Goal: Information Seeking & Learning: Compare options

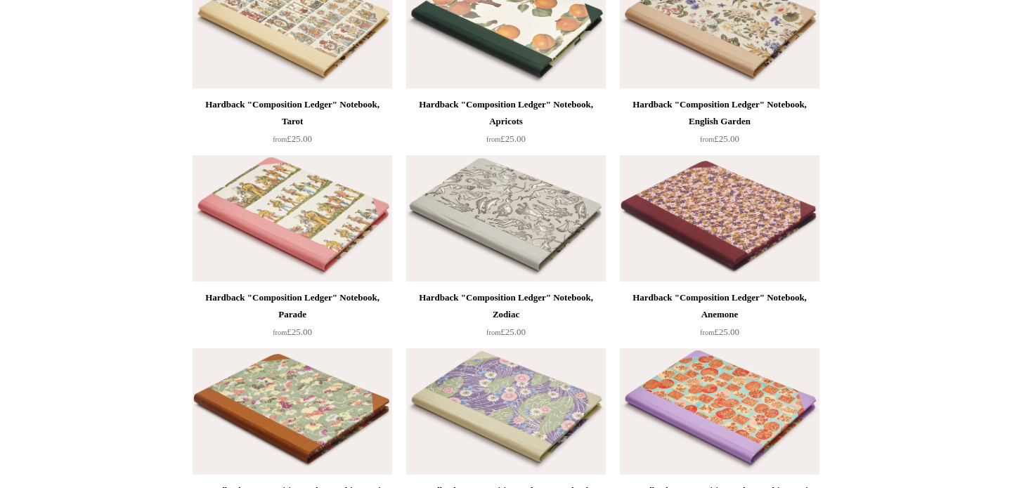
scroll to position [801, 0]
click at [341, 416] on img at bounding box center [293, 411] width 200 height 126
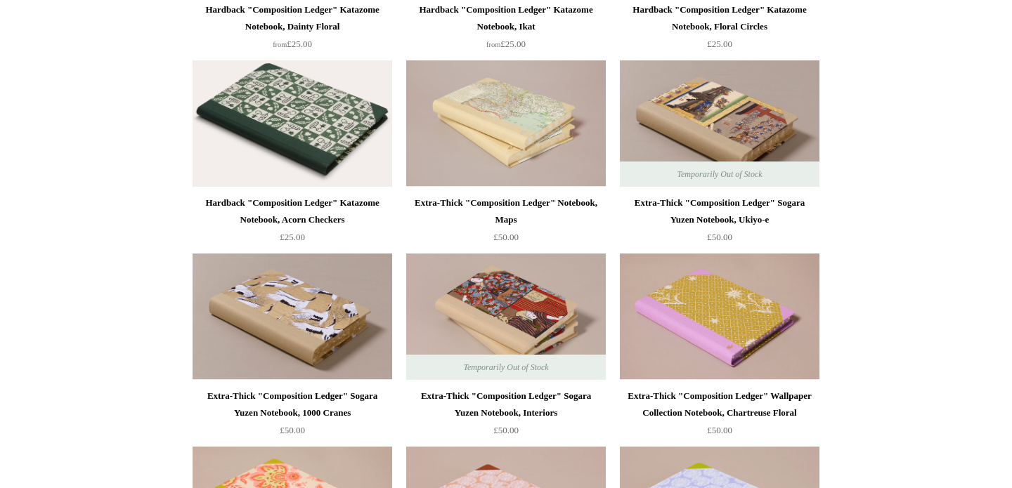
scroll to position [1669, 0]
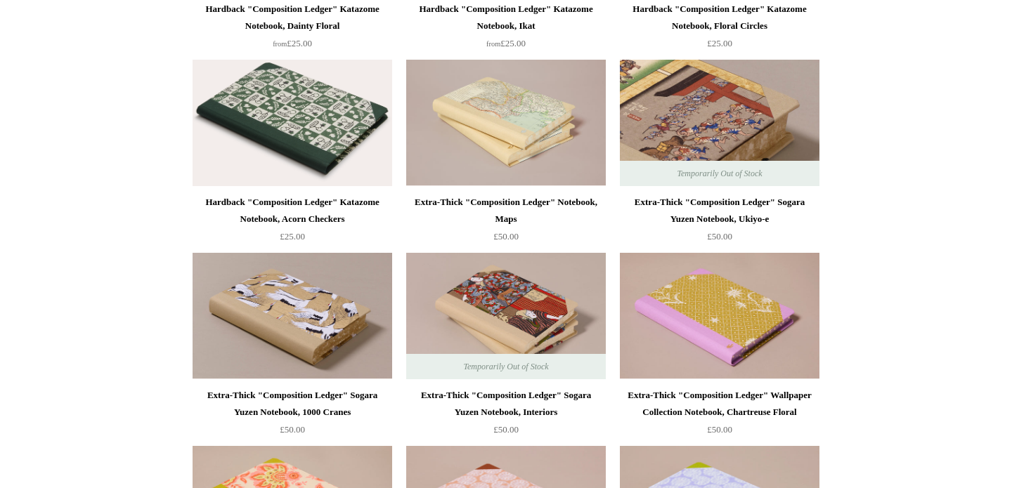
click at [717, 106] on img at bounding box center [720, 123] width 200 height 126
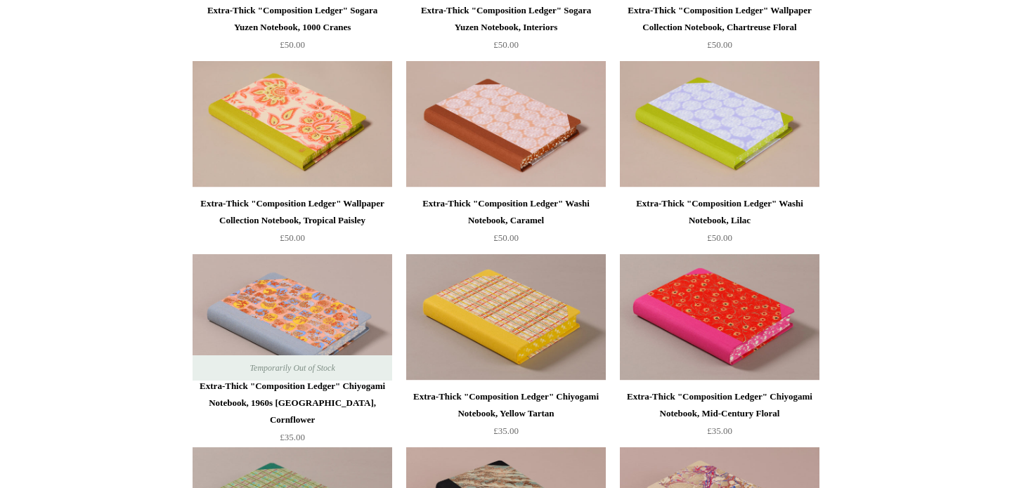
scroll to position [2056, 0]
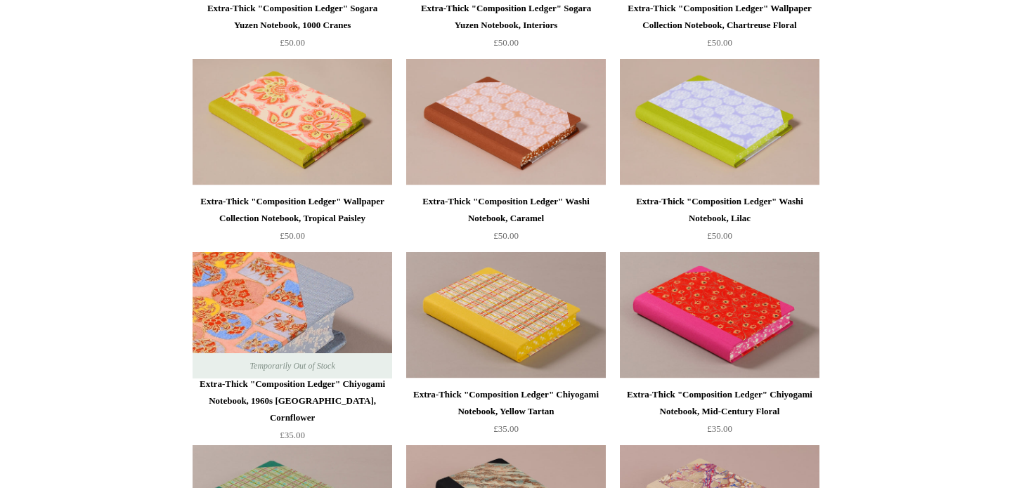
click at [360, 287] on img at bounding box center [293, 315] width 200 height 126
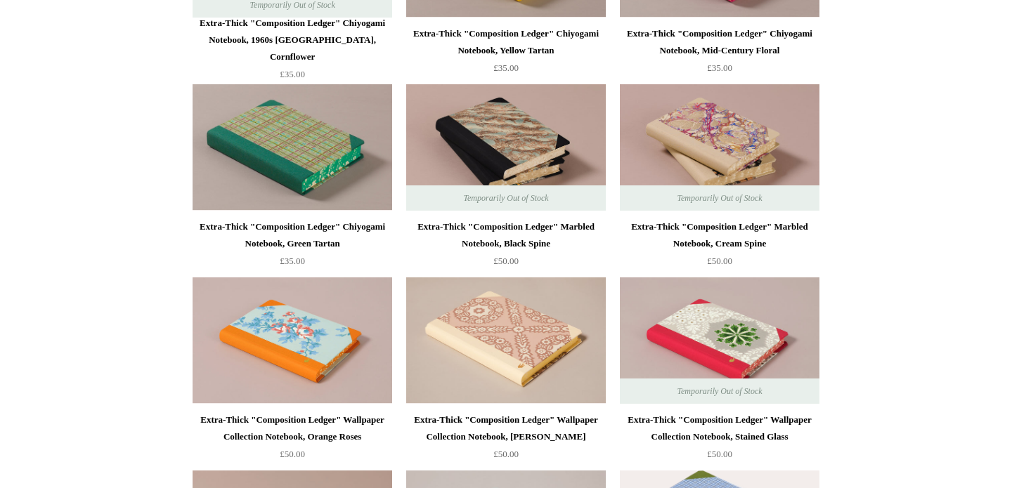
scroll to position [2414, 0]
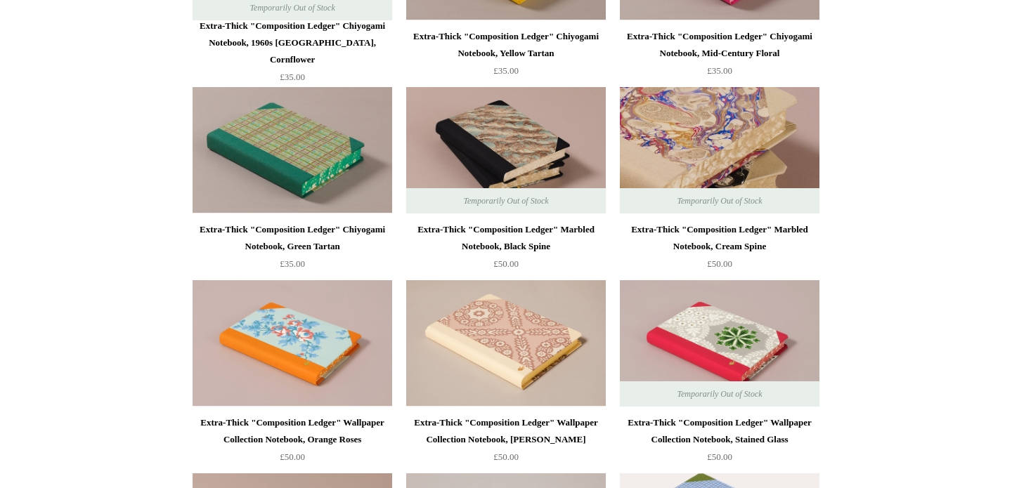
click at [714, 131] on img at bounding box center [720, 150] width 200 height 126
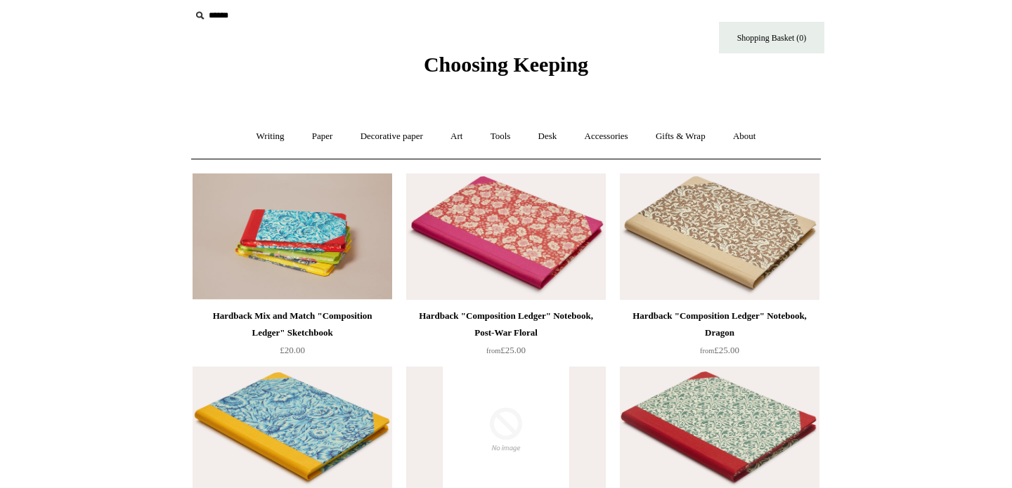
scroll to position [0, 0]
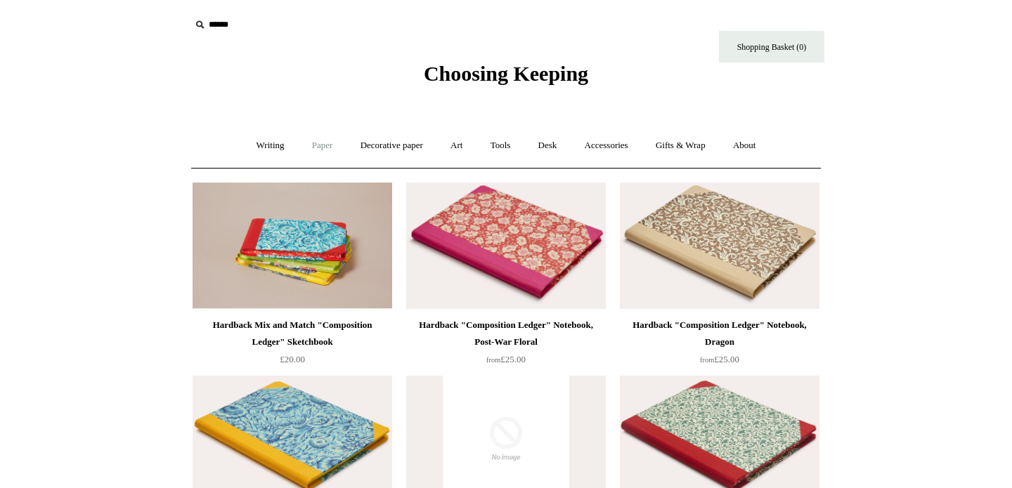
click at [312, 141] on link "Paper +" at bounding box center [322, 145] width 46 height 37
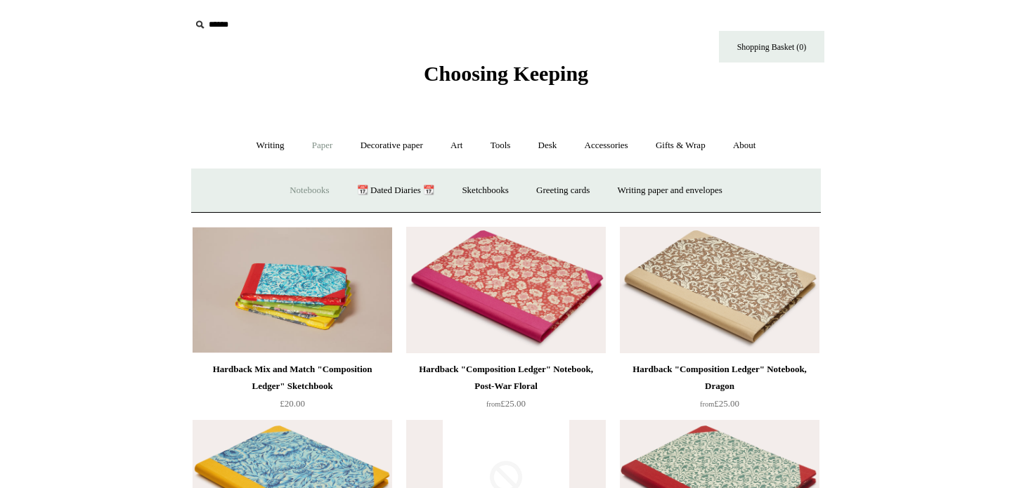
click at [300, 190] on link "Notebooks +" at bounding box center [309, 190] width 65 height 37
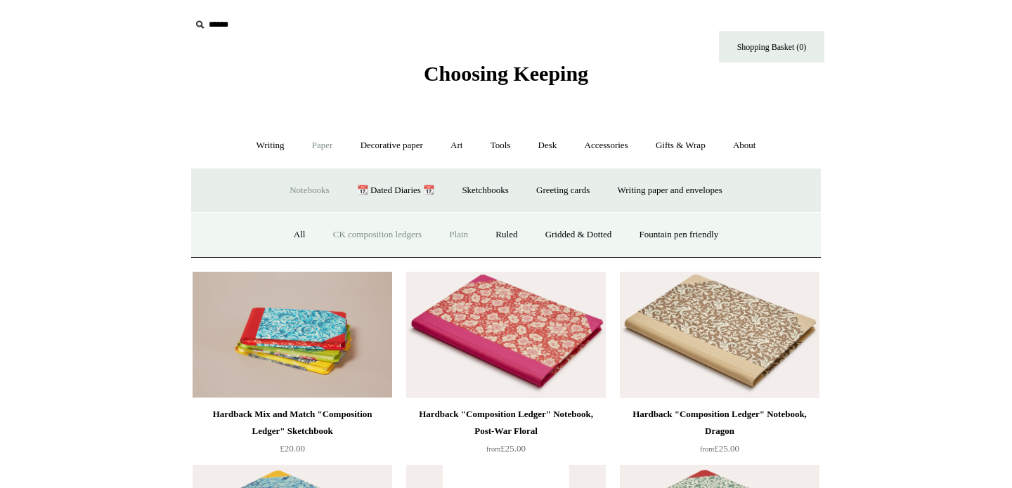
click at [459, 235] on link "Plain" at bounding box center [458, 234] width 44 height 37
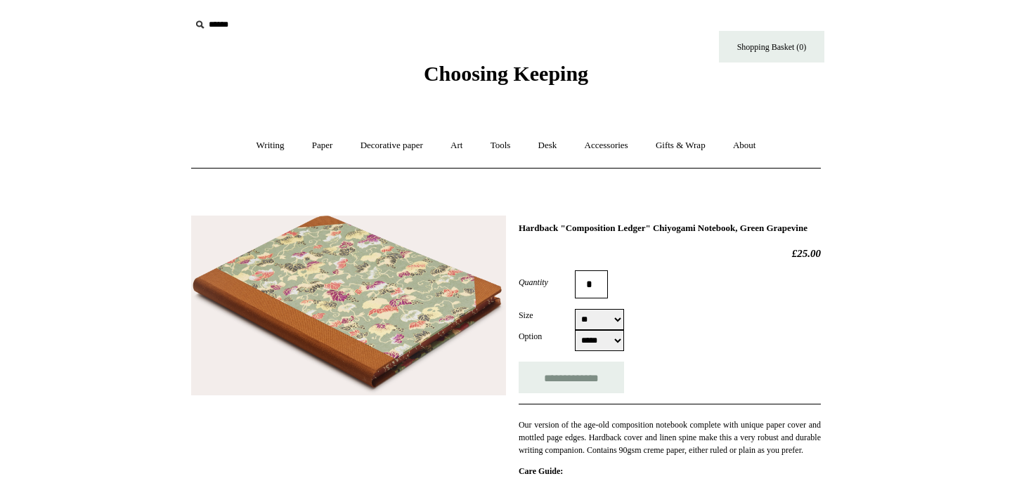
click at [365, 315] on img at bounding box center [348, 306] width 315 height 181
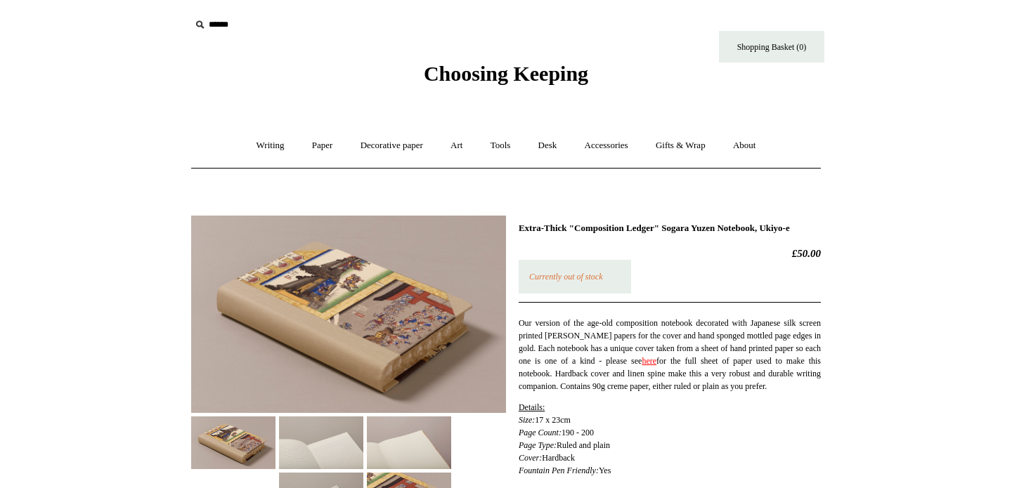
click at [386, 305] on img at bounding box center [348, 314] width 315 height 197
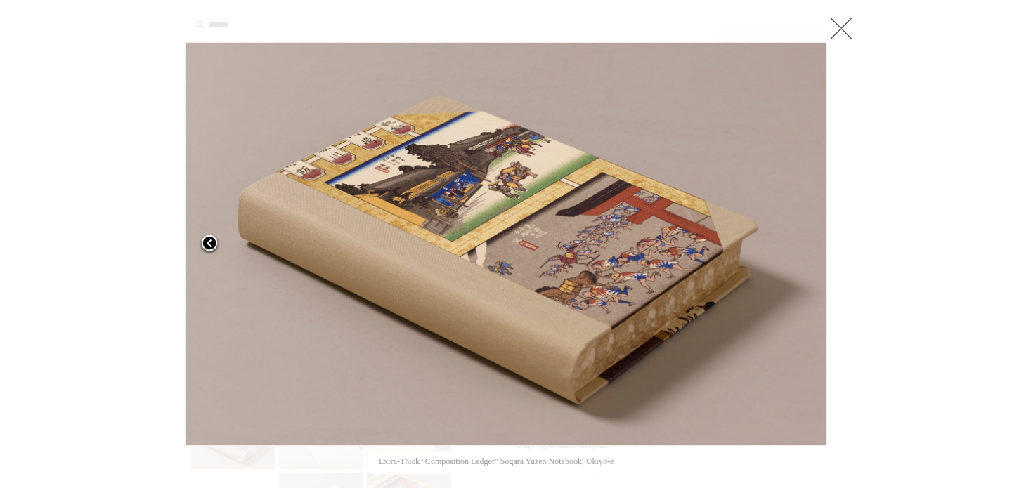
click at [209, 242] on span at bounding box center [209, 244] width 21 height 21
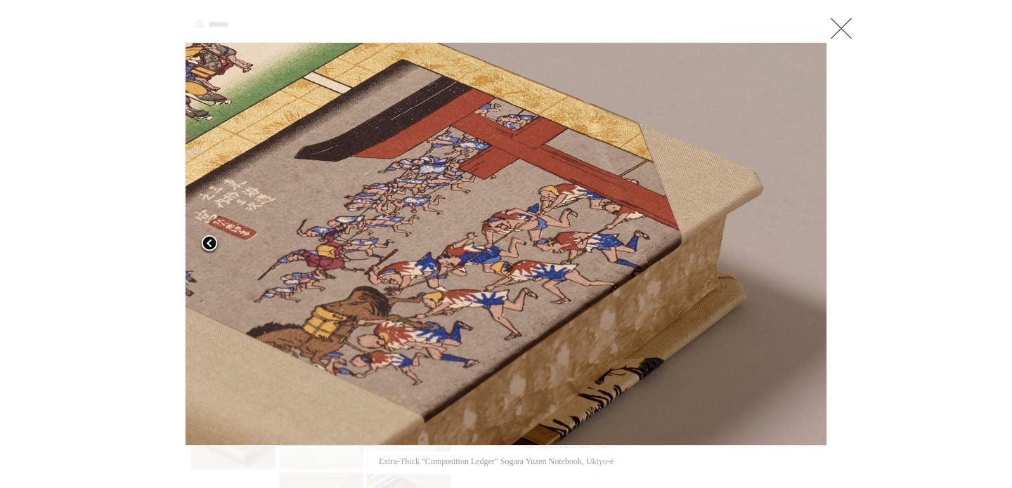
click at [209, 242] on span at bounding box center [209, 244] width 21 height 21
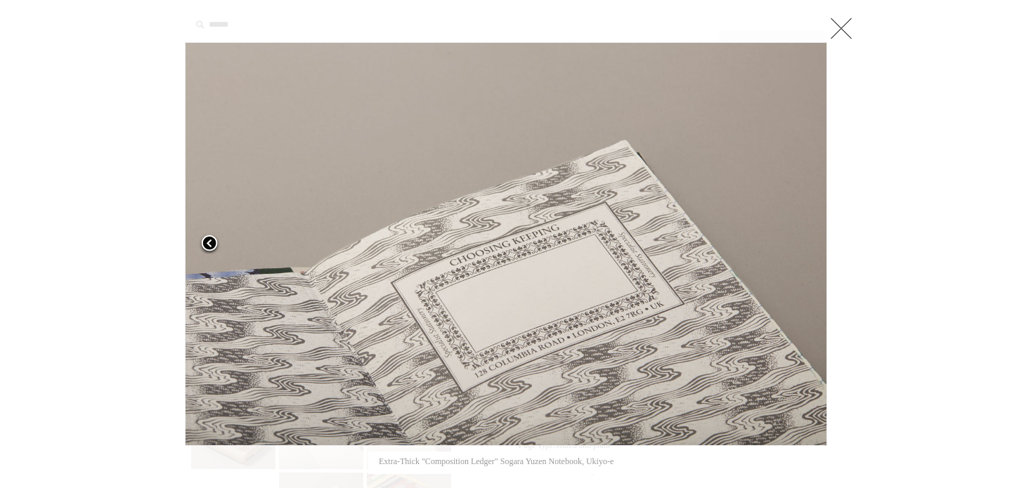
click at [209, 242] on span at bounding box center [209, 244] width 21 height 21
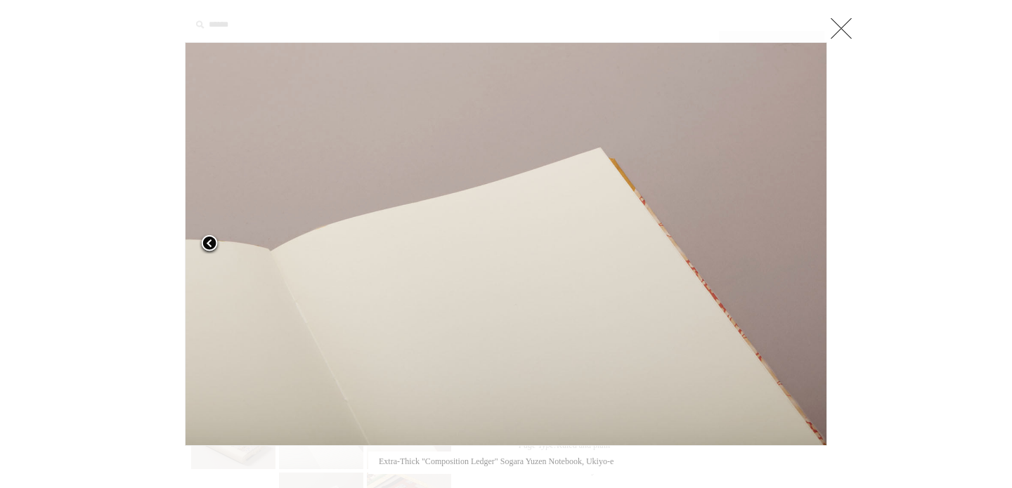
click at [209, 242] on span at bounding box center [209, 244] width 21 height 21
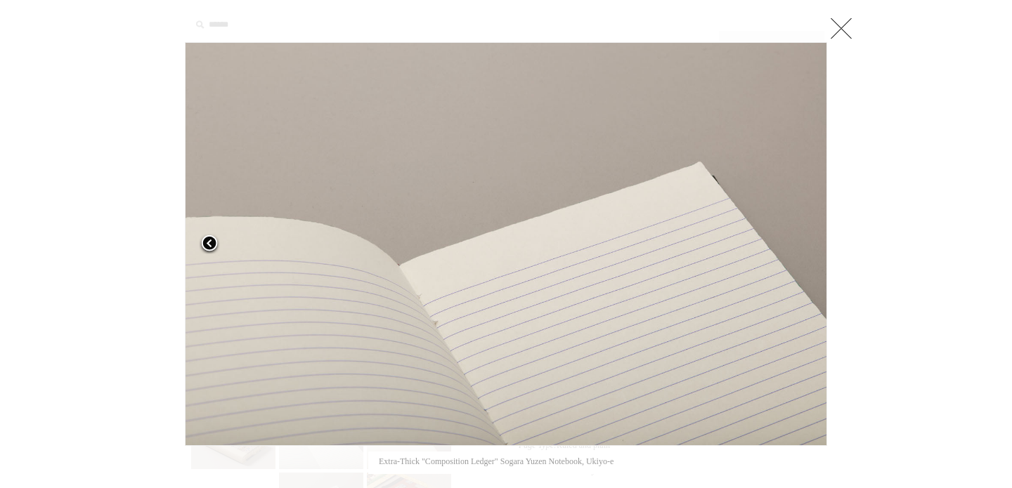
click at [209, 242] on span at bounding box center [209, 244] width 21 height 21
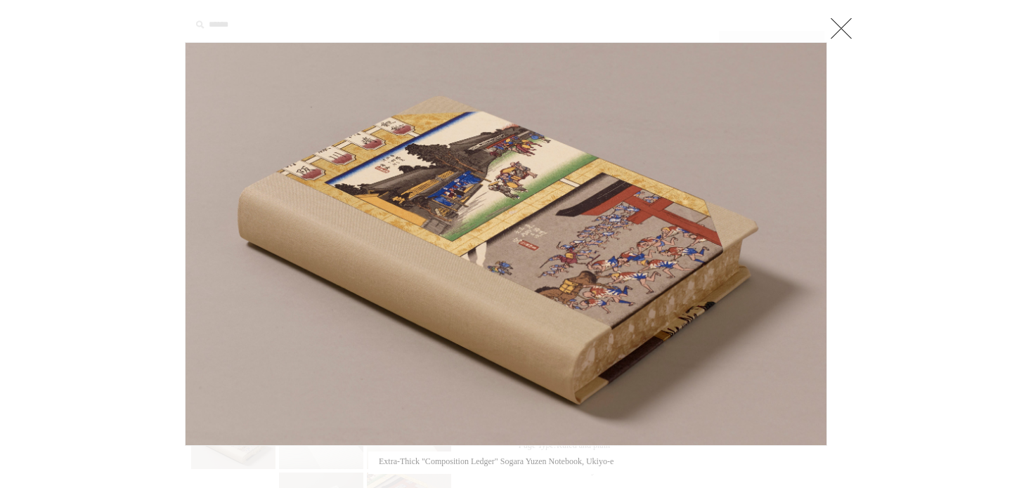
click at [842, 17] on link at bounding box center [841, 28] width 28 height 28
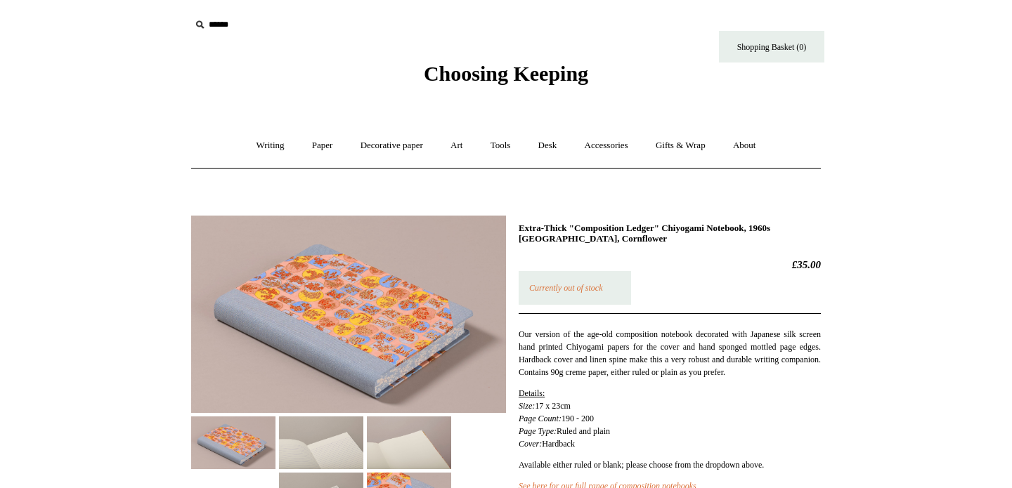
click at [360, 287] on img at bounding box center [348, 314] width 315 height 197
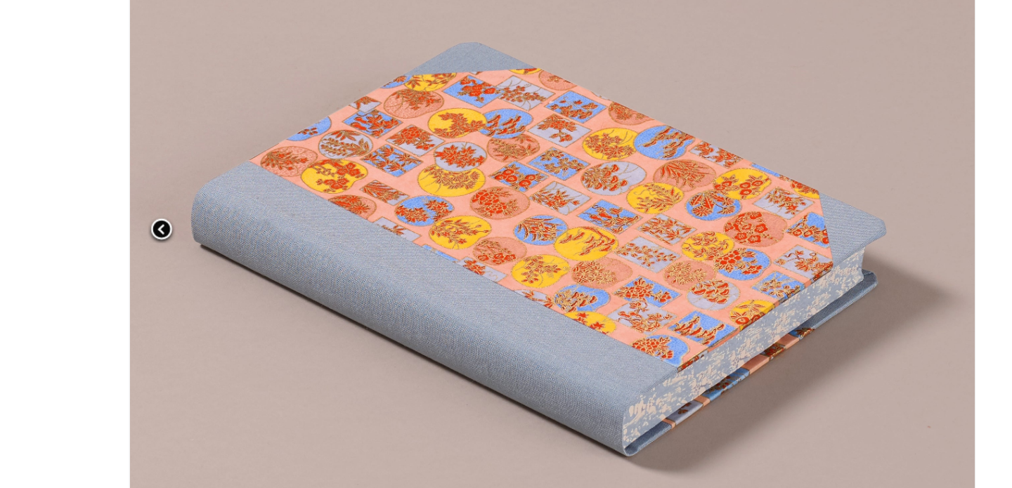
click at [210, 238] on span at bounding box center [209, 244] width 21 height 21
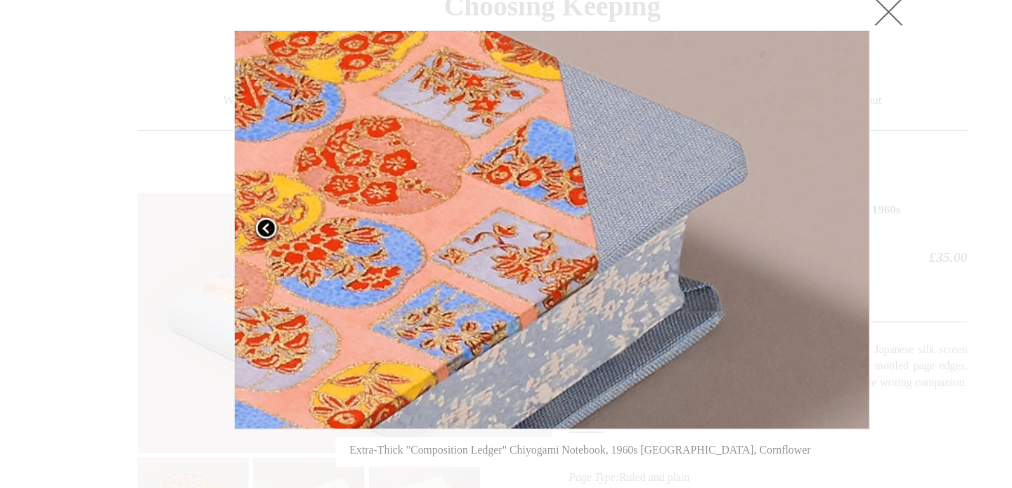
click at [210, 238] on div at bounding box center [506, 490] width 1012 height 981
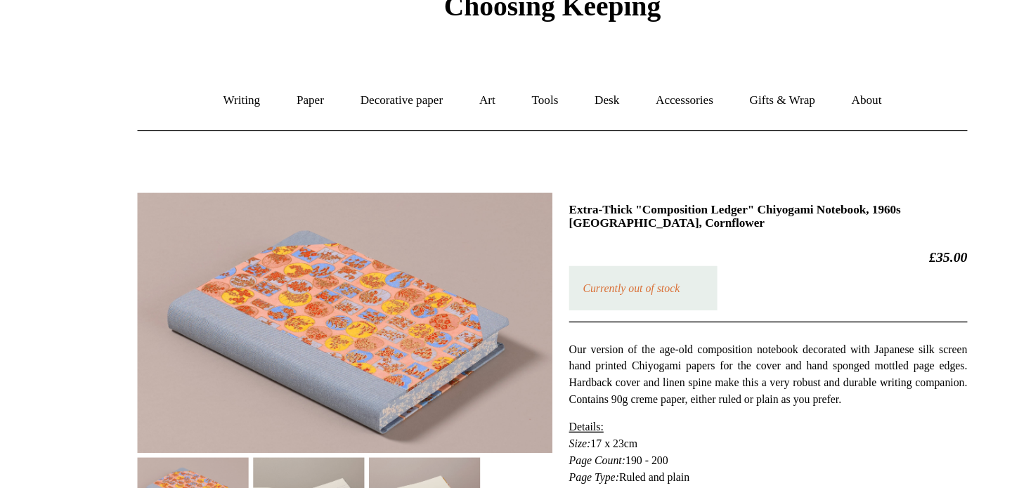
click at [210, 238] on img at bounding box center [348, 314] width 315 height 197
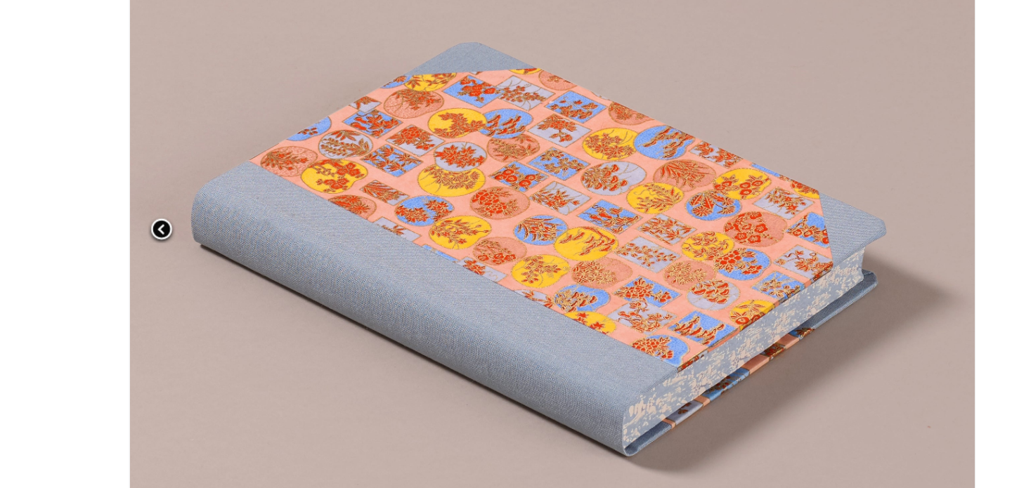
click at [210, 238] on span at bounding box center [209, 244] width 21 height 21
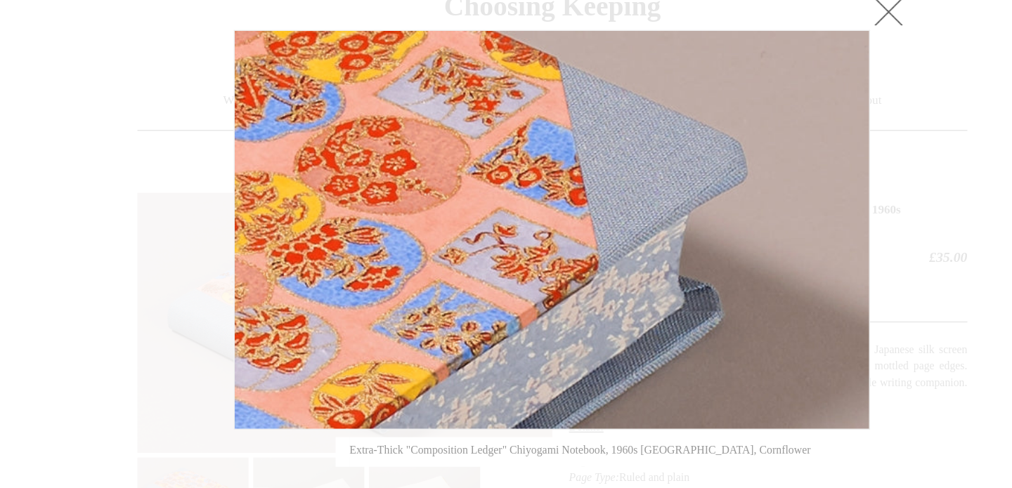
click at [769, 75] on link at bounding box center [761, 78] width 28 height 28
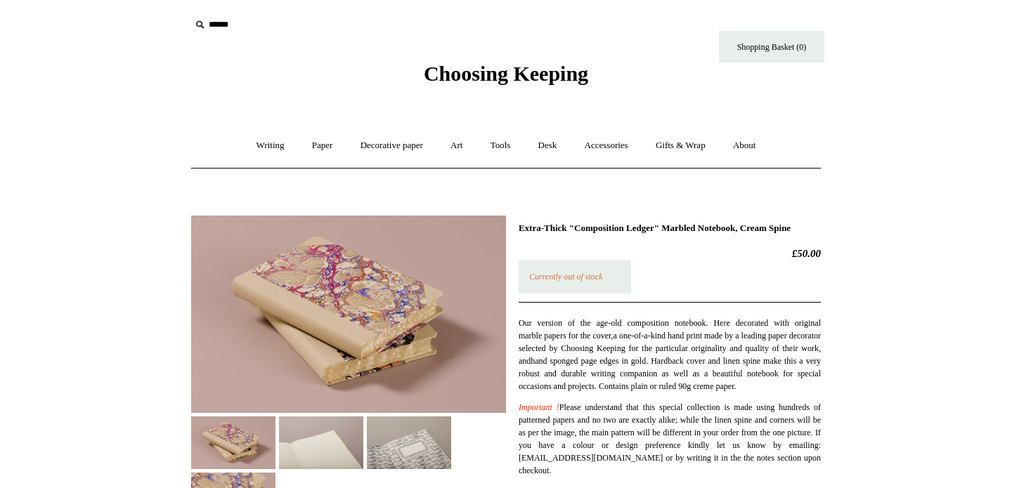
click at [329, 341] on img at bounding box center [348, 314] width 315 height 197
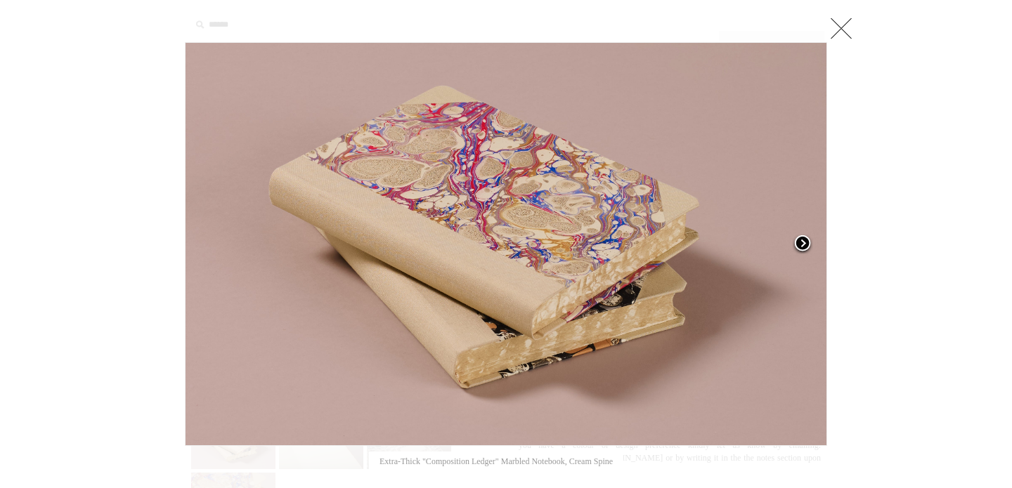
click at [802, 237] on span at bounding box center [802, 244] width 21 height 21
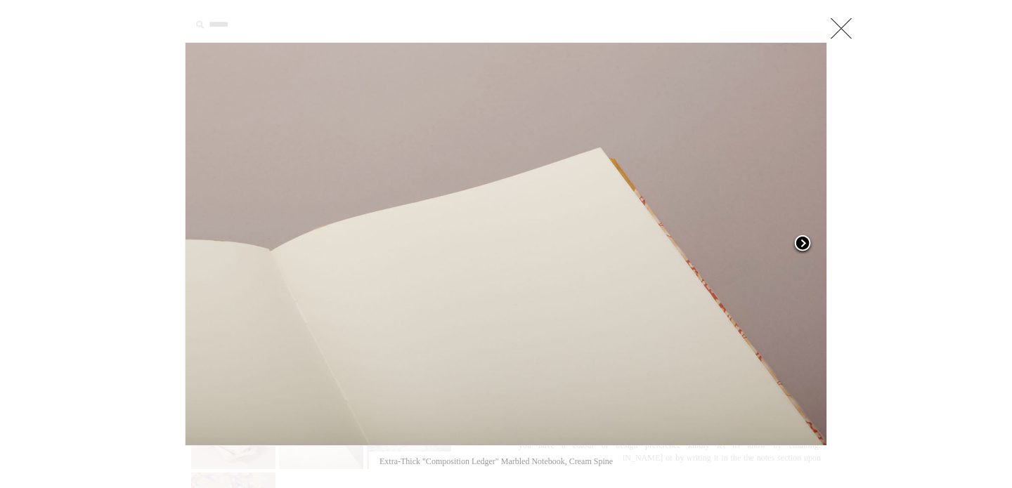
click at [802, 237] on span at bounding box center [802, 244] width 21 height 21
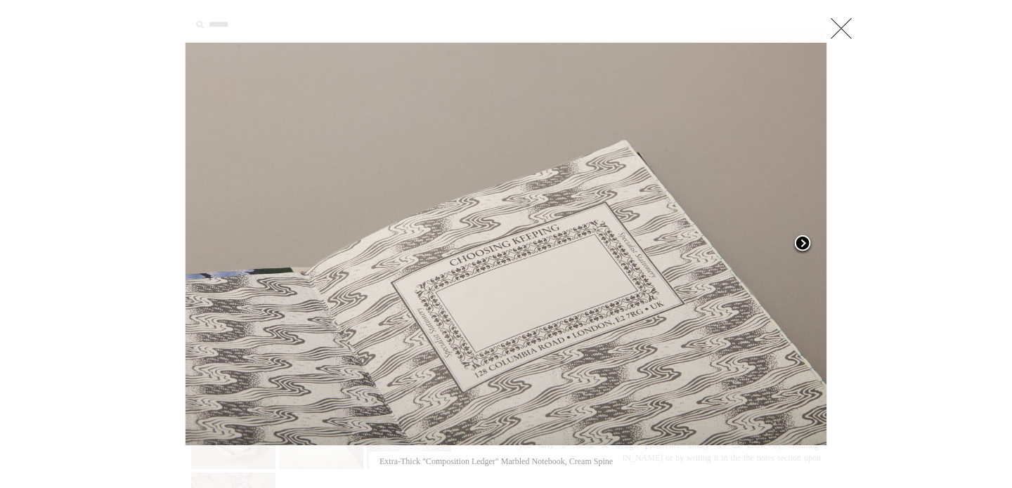
click at [802, 237] on span at bounding box center [802, 244] width 21 height 21
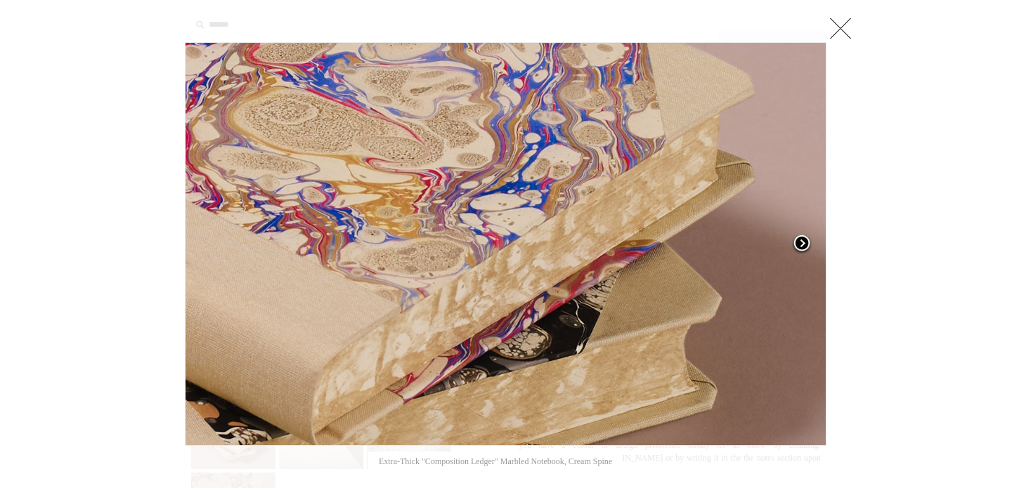
click at [802, 237] on span at bounding box center [801, 244] width 21 height 21
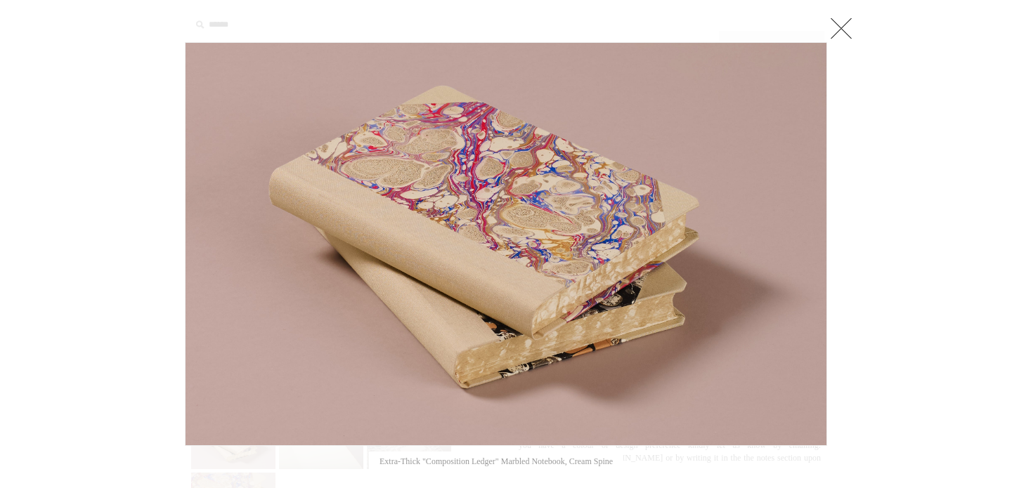
click at [837, 27] on link at bounding box center [841, 28] width 28 height 28
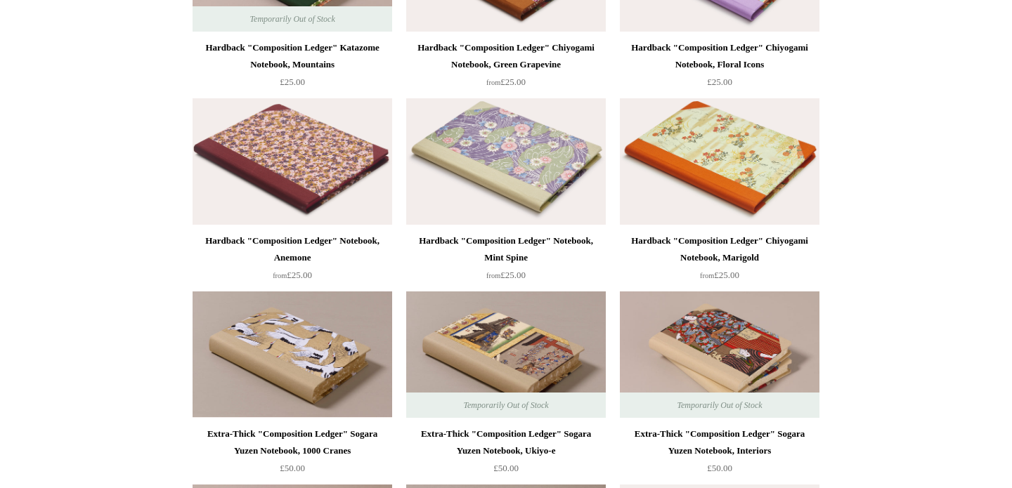
scroll to position [2791, 0]
